Goal: Transaction & Acquisition: Purchase product/service

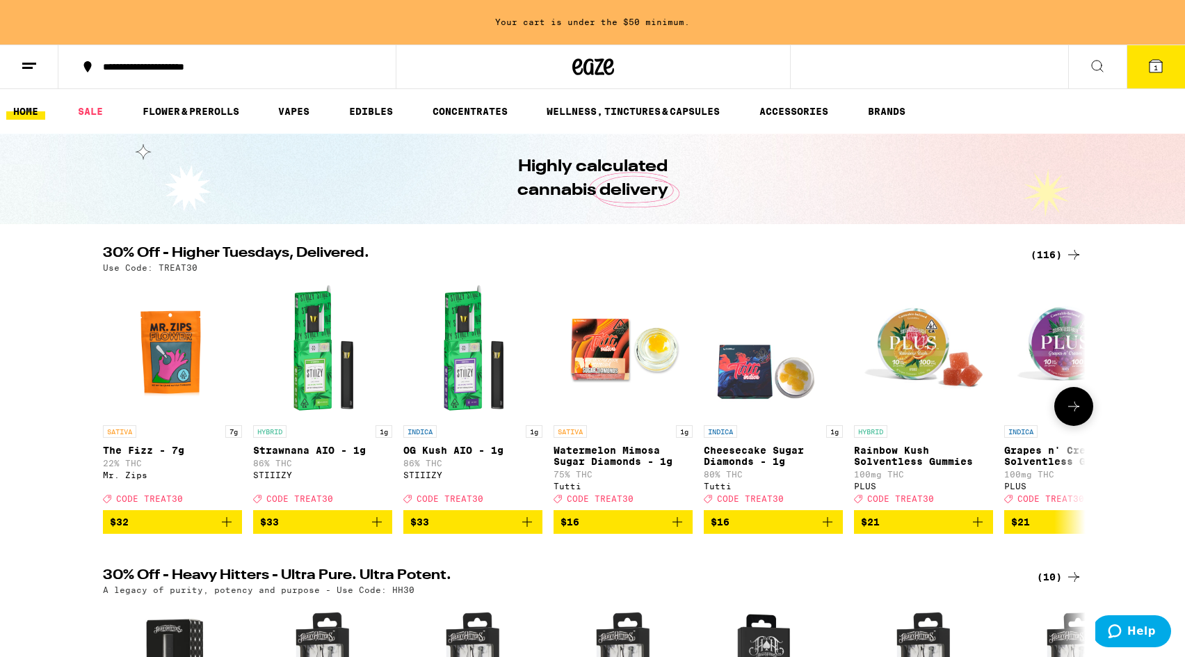
scroll to position [13, 0]
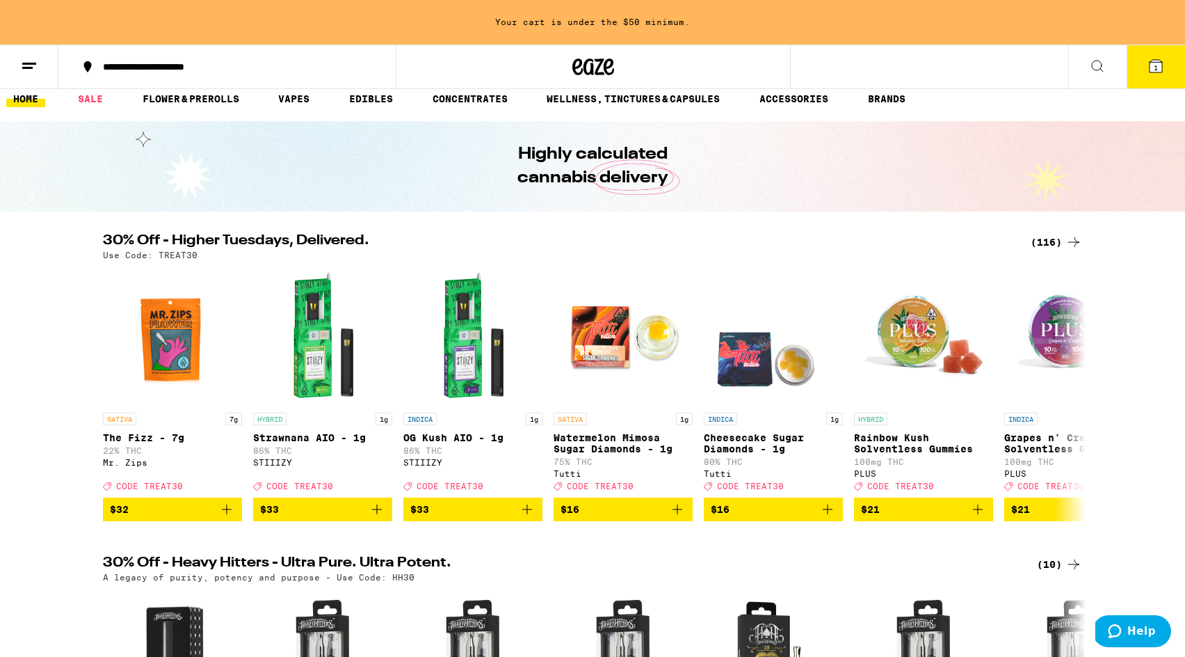
click at [1061, 241] on div "(116)" at bounding box center [1056, 242] width 51 height 17
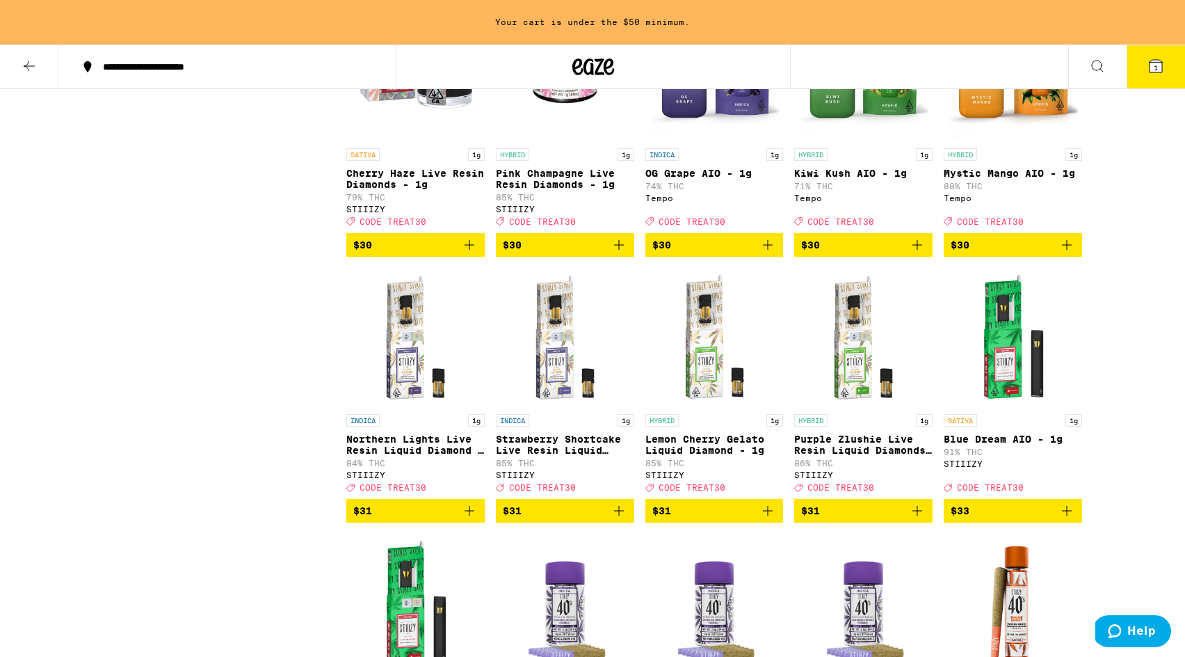
scroll to position [3929, 0]
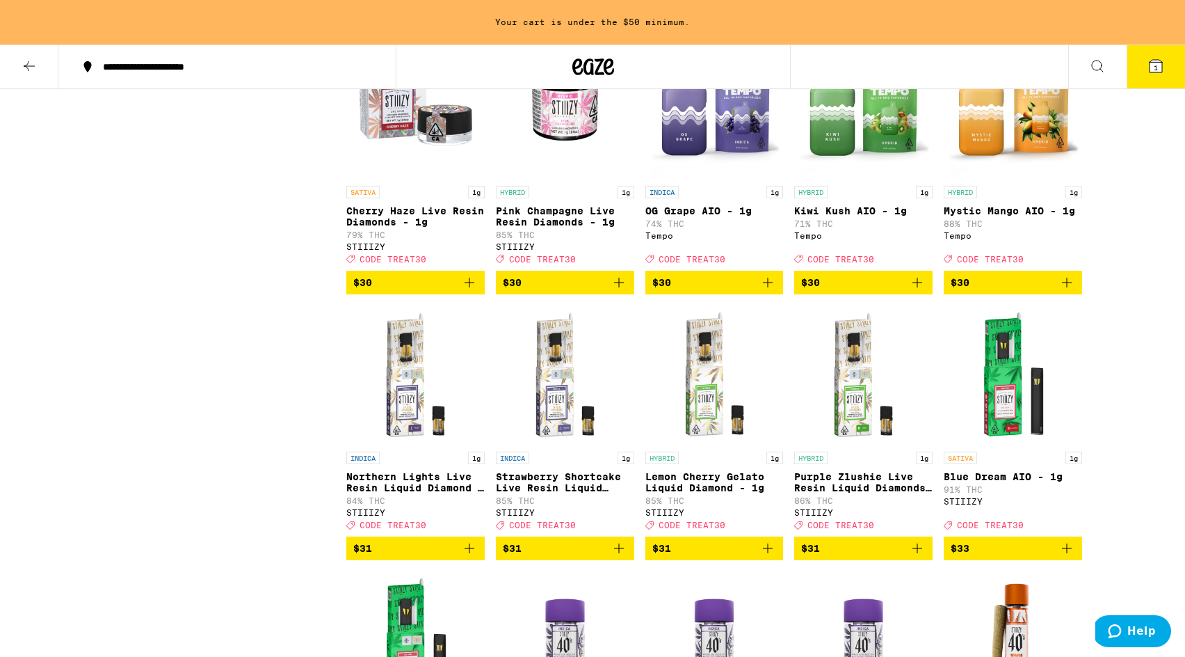
click at [877, 179] on img "Open page for Kiwi Kush AIO - 1g from Tempo" at bounding box center [863, 109] width 138 height 139
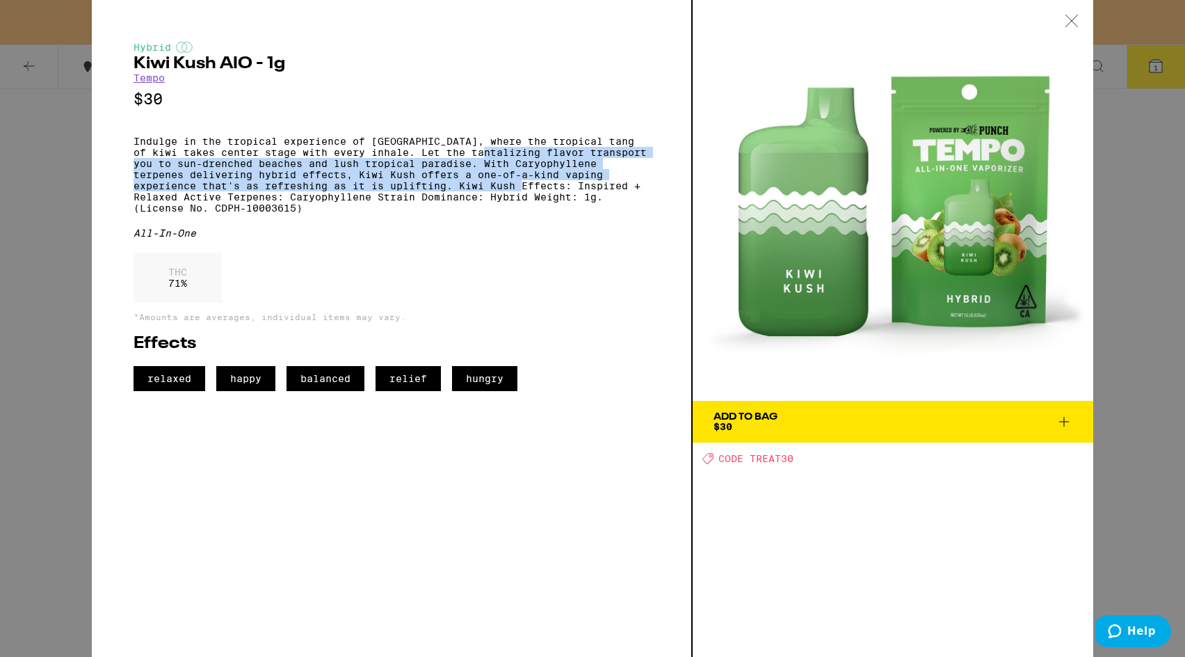
drag, startPoint x: 483, startPoint y: 159, endPoint x: 505, endPoint y: 198, distance: 44.5
click at [506, 199] on p "Indulge in the tropical experience of [GEOGRAPHIC_DATA], where the tropical tan…" at bounding box center [392, 175] width 516 height 78
click at [505, 198] on p "Indulge in the tropical experience of [GEOGRAPHIC_DATA], where the tropical tan…" at bounding box center [392, 175] width 516 height 78
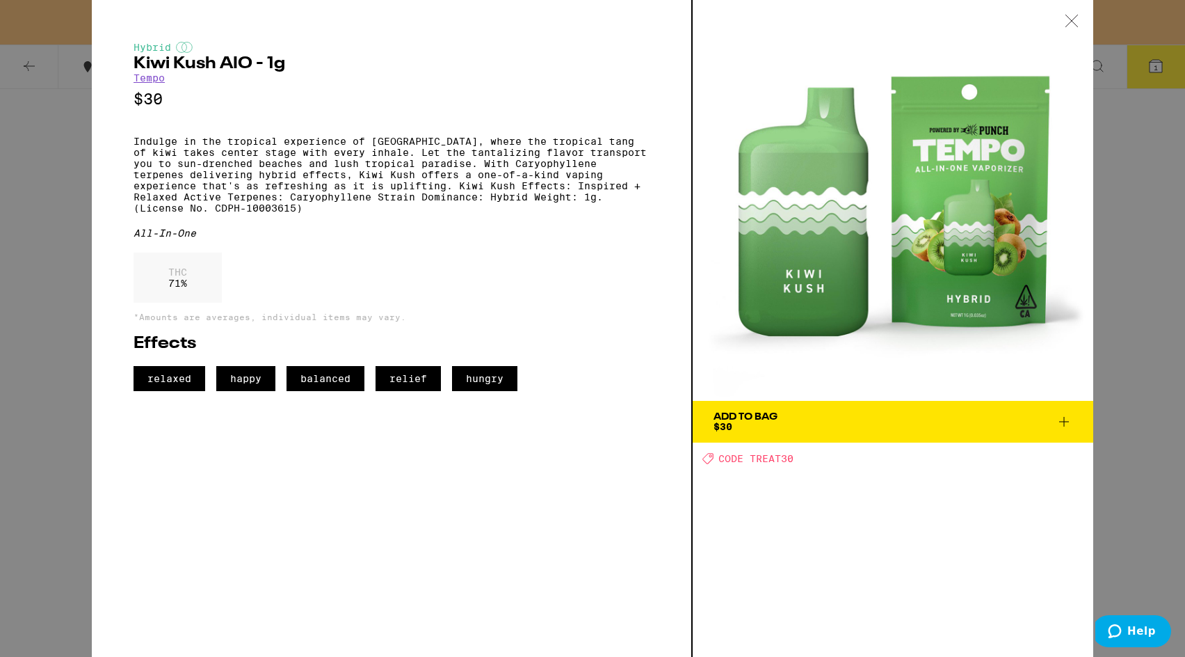
click at [58, 309] on div "Hybrid Kiwi Kush AIO - 1g Tempo $30 Indulge in the tropical experience of Kiwi …" at bounding box center [592, 328] width 1185 height 657
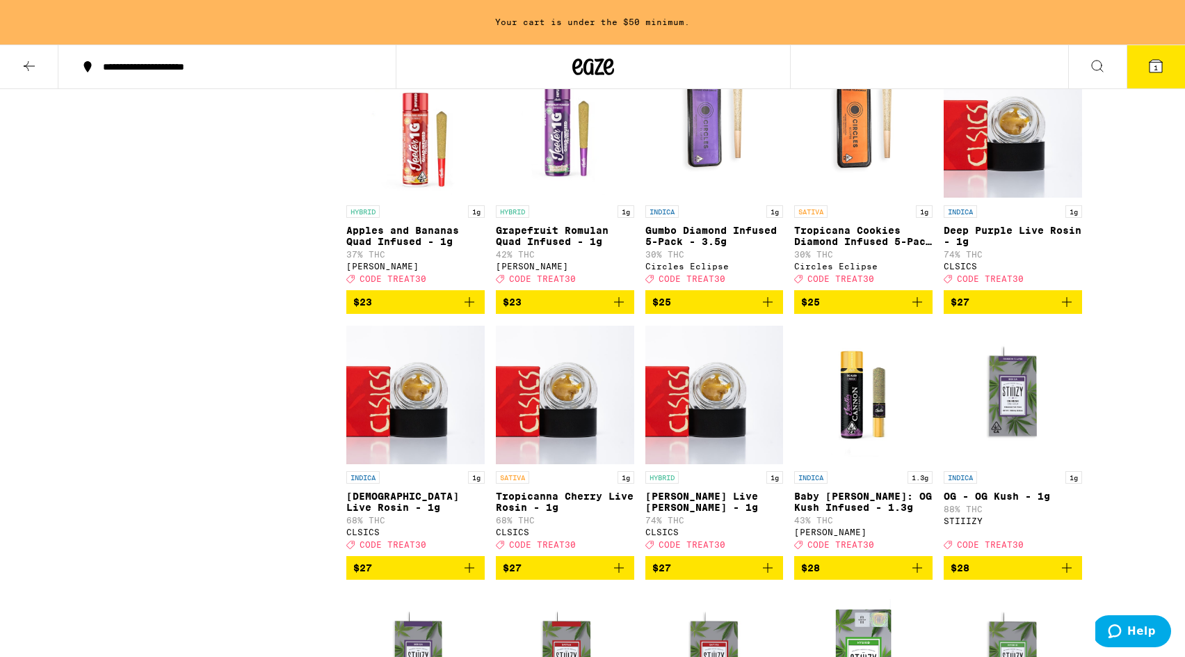
scroll to position [2725, 0]
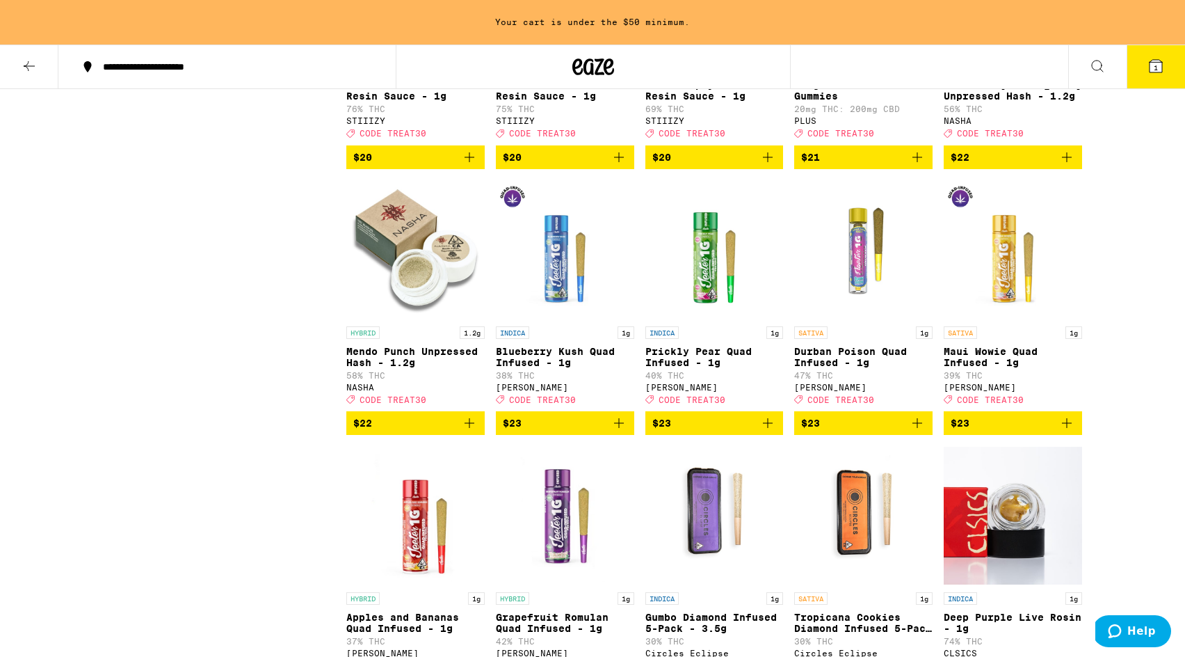
click at [571, 58] on div at bounding box center [593, 67] width 394 height 45
click at [577, 63] on icon at bounding box center [594, 66] width 42 height 25
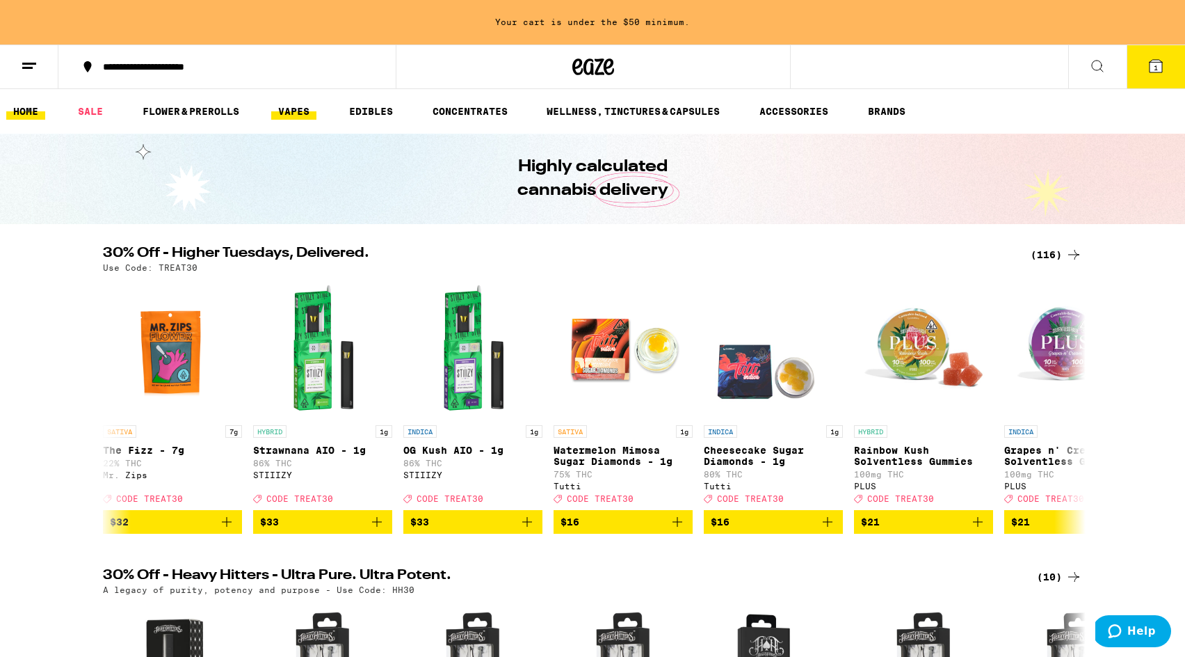
click at [288, 111] on link "VAPES" at bounding box center [293, 111] width 45 height 17
click at [295, 111] on link "VAPES" at bounding box center [293, 111] width 45 height 17
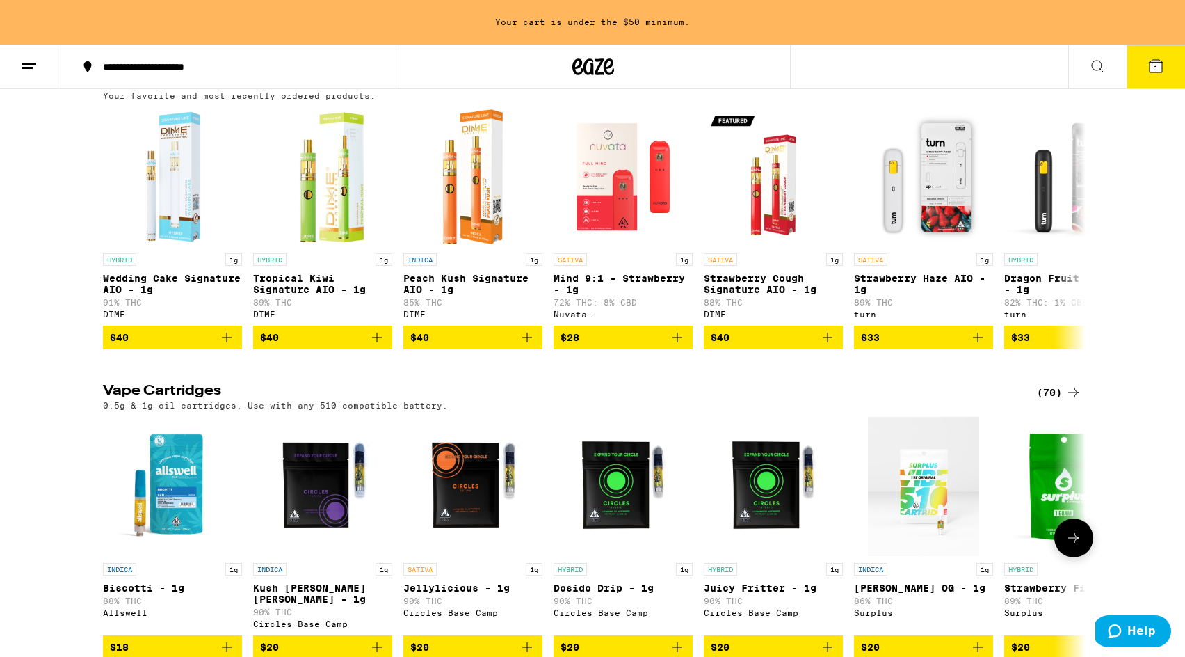
scroll to position [131, 0]
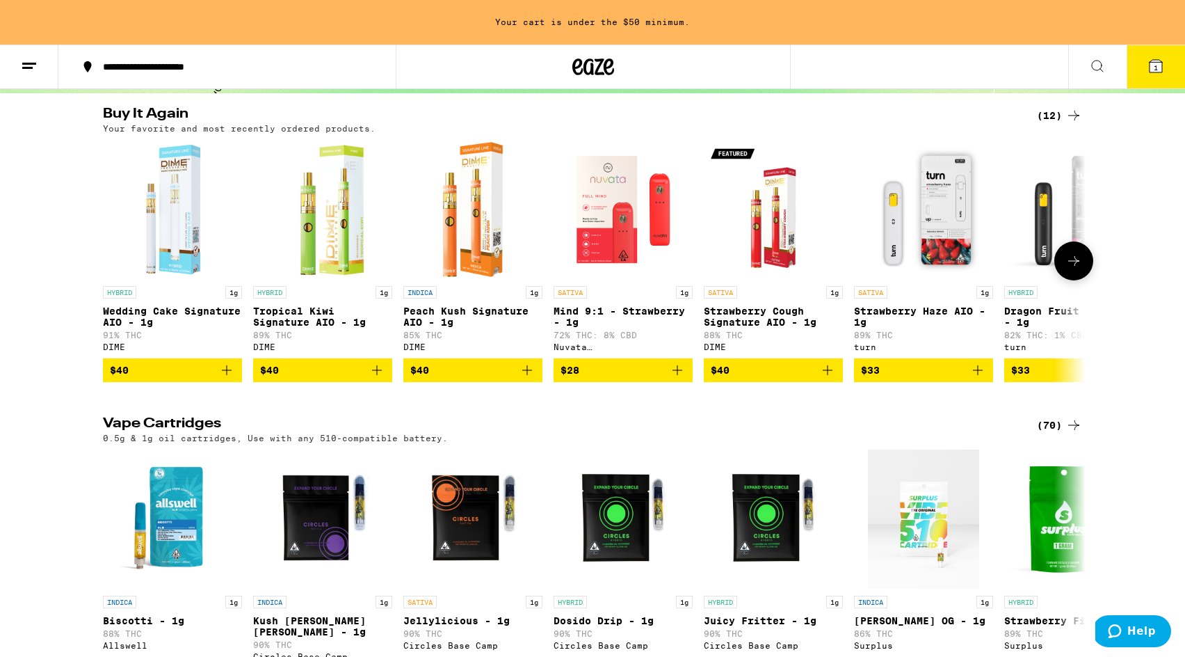
click at [1066, 269] on icon at bounding box center [1074, 261] width 17 height 17
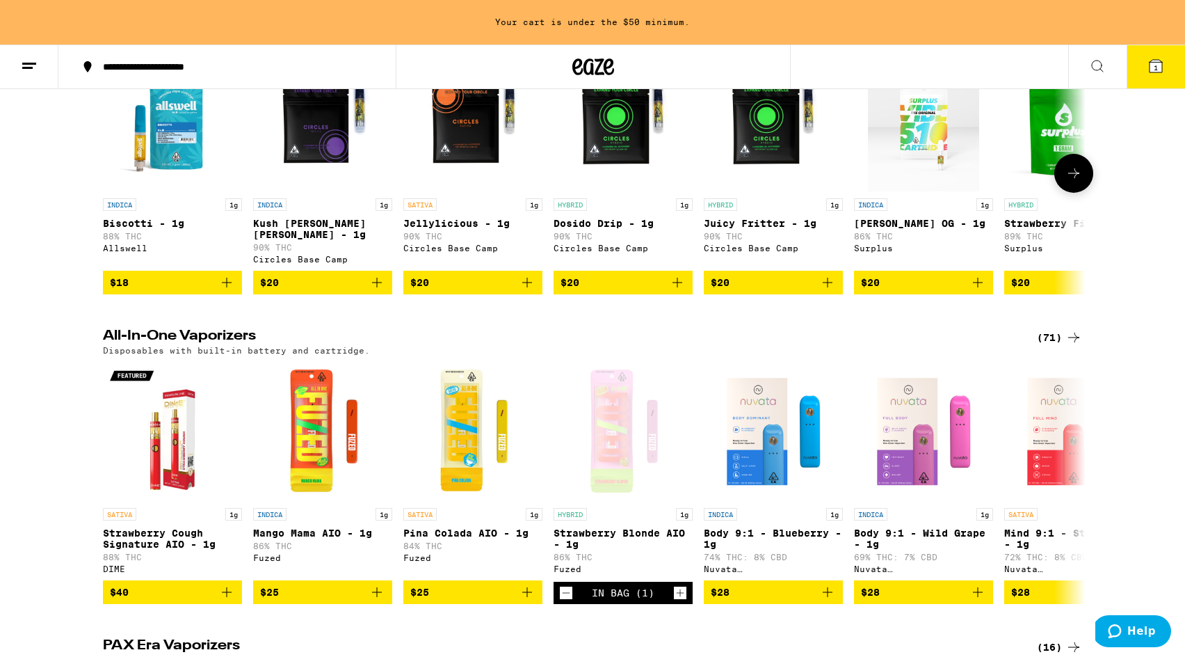
scroll to position [529, 0]
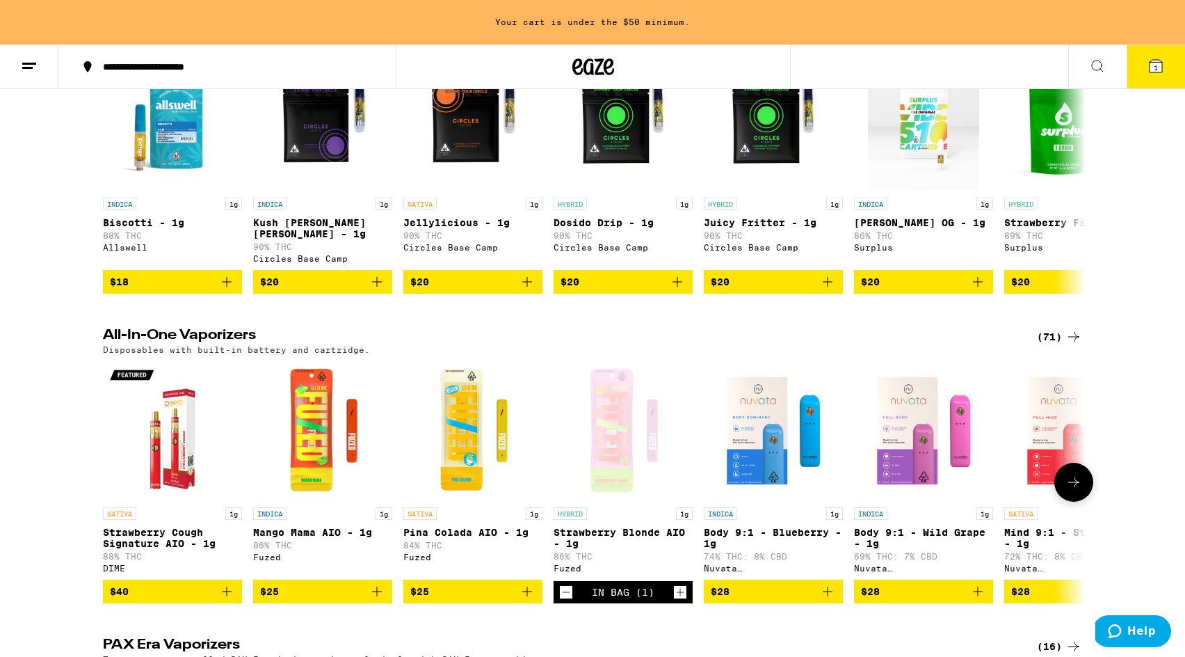
click at [568, 592] on icon "Decrement" at bounding box center [567, 592] width 8 height 0
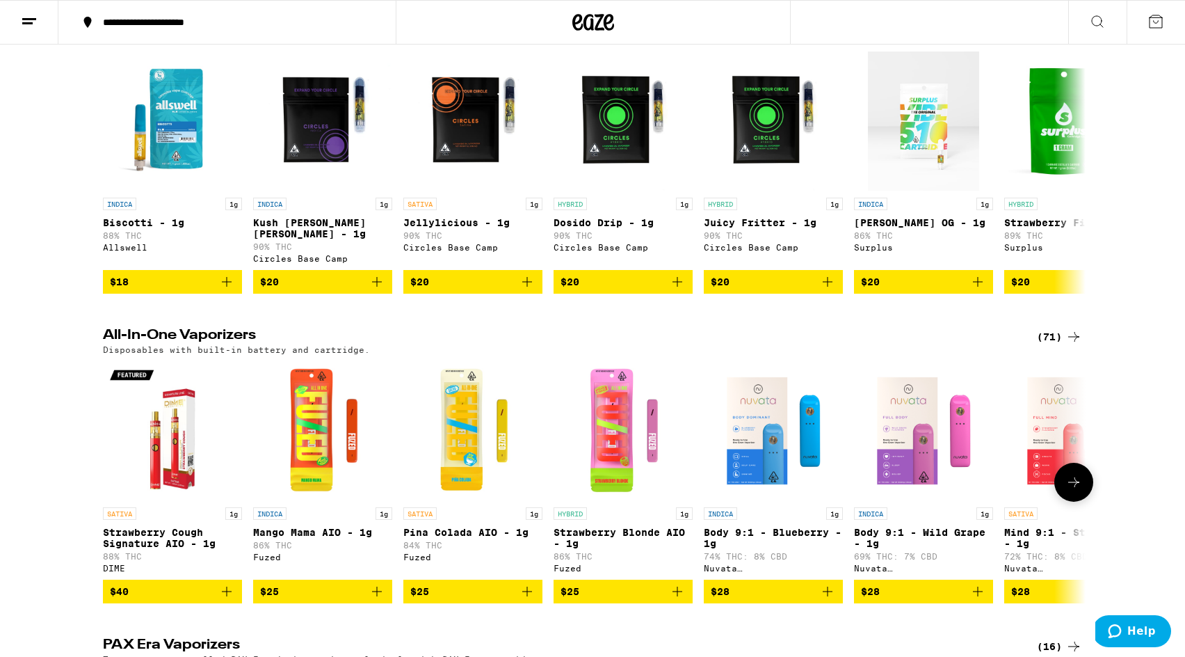
click at [623, 500] on img "Open page for Strawberry Blonde AIO - 1g from Fuzed" at bounding box center [623, 430] width 139 height 139
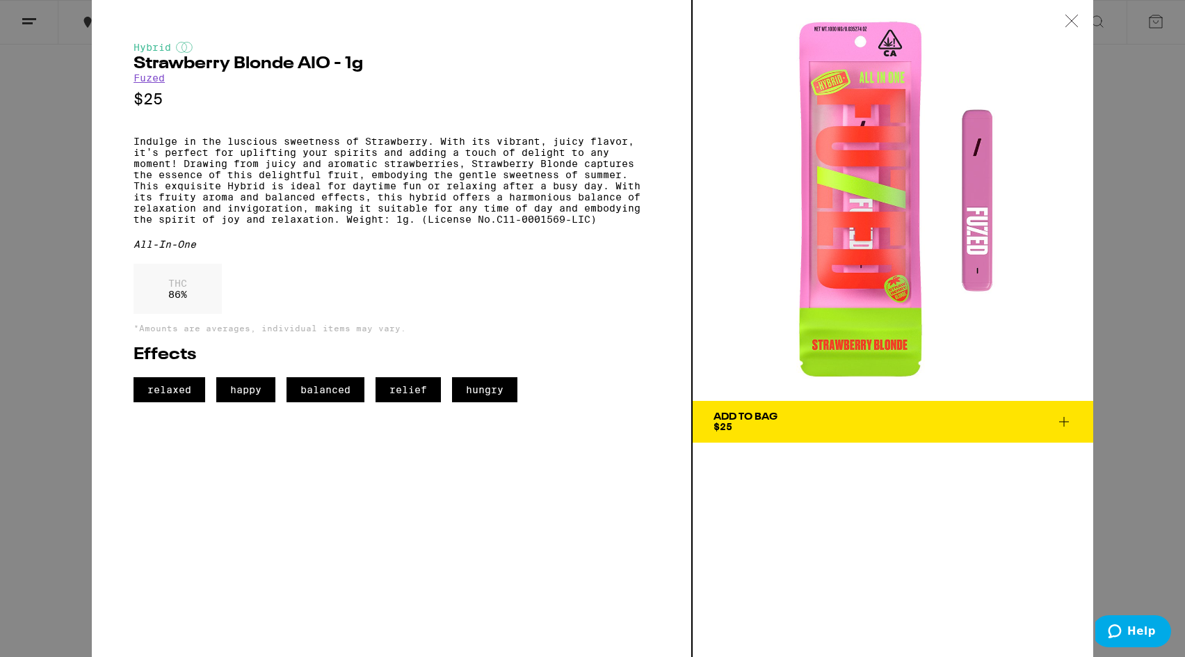
click at [730, 430] on span "$25" at bounding box center [723, 426] width 19 height 11
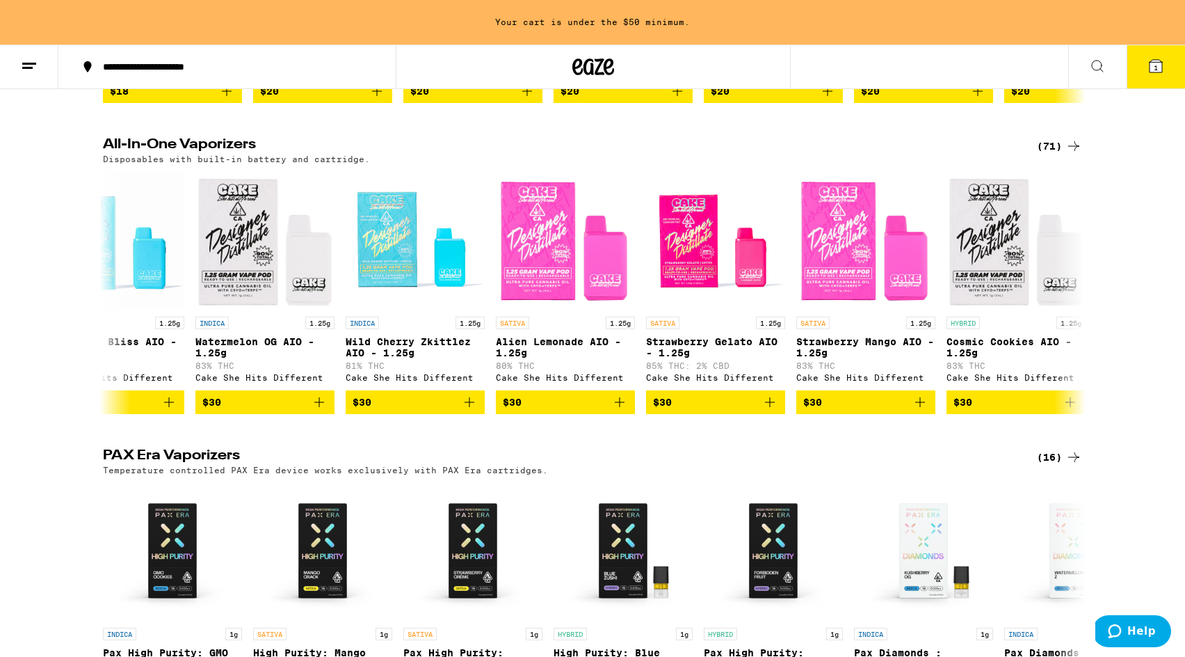
scroll to position [0, 2463]
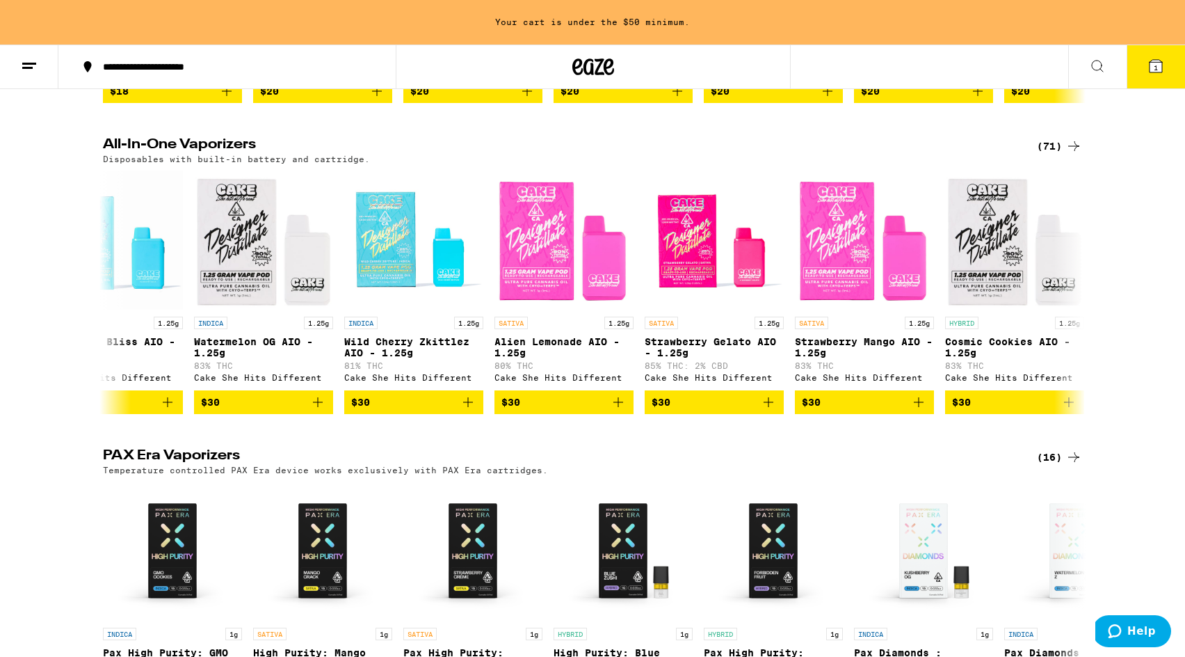
click at [588, 299] on img "Open page for Alien Lemonade AIO - 1.25g from Cake She Hits Different" at bounding box center [564, 239] width 139 height 139
